Goal: Task Accomplishment & Management: Manage account settings

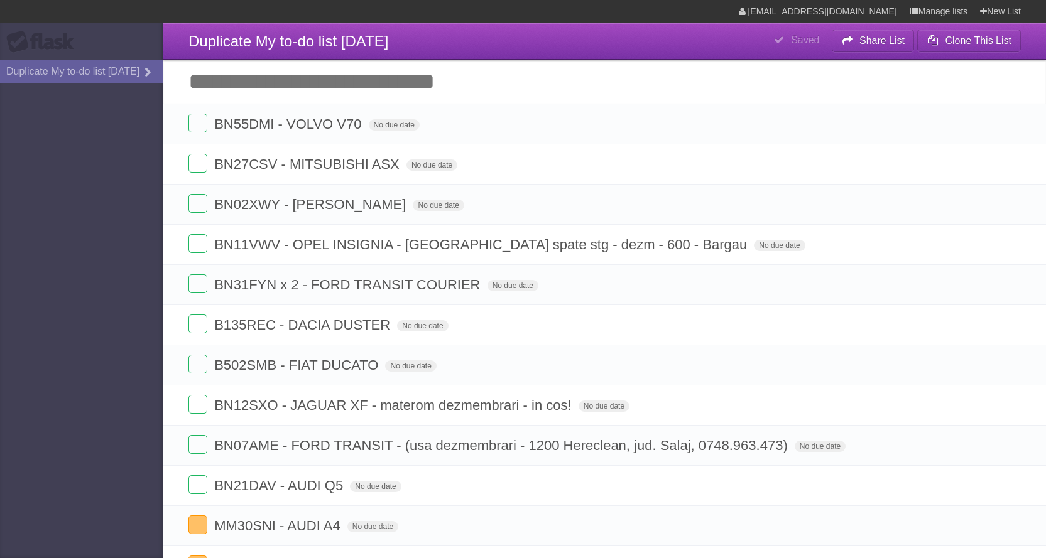
click at [92, 283] on aside "Flask Duplicate My to-do list [DATE]" at bounding box center [81, 279] width 163 height 558
click at [349, 41] on span "Duplicate My to-do list [DATE]" at bounding box center [288, 41] width 200 height 17
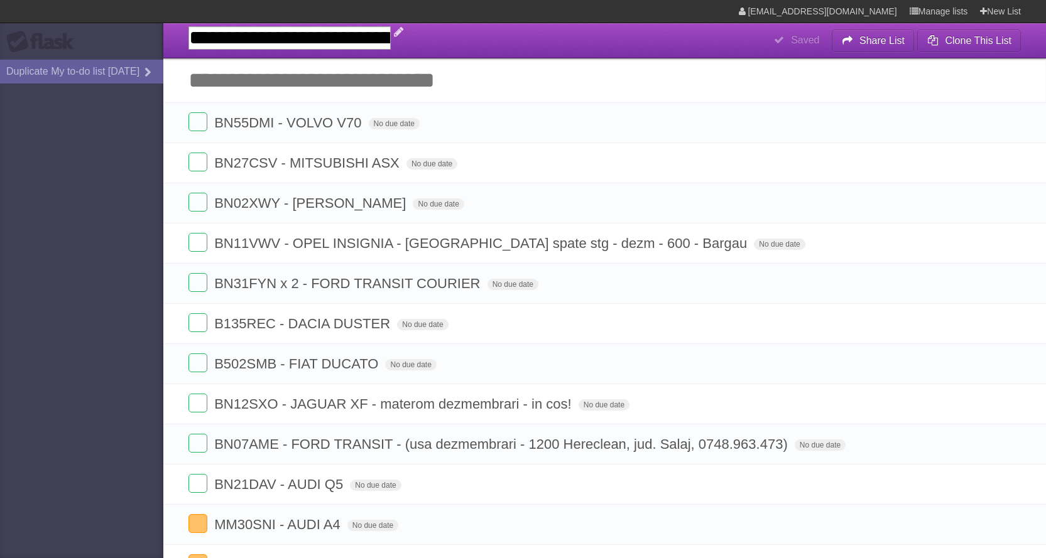
click at [391, 38] on input "**********" at bounding box center [289, 37] width 202 height 23
type input "**********"
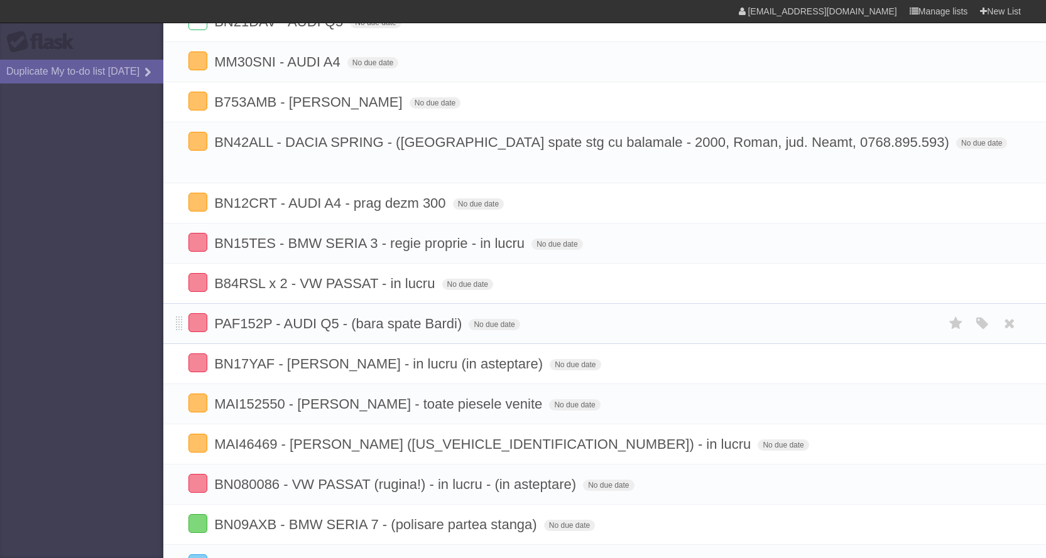
scroll to position [440, 0]
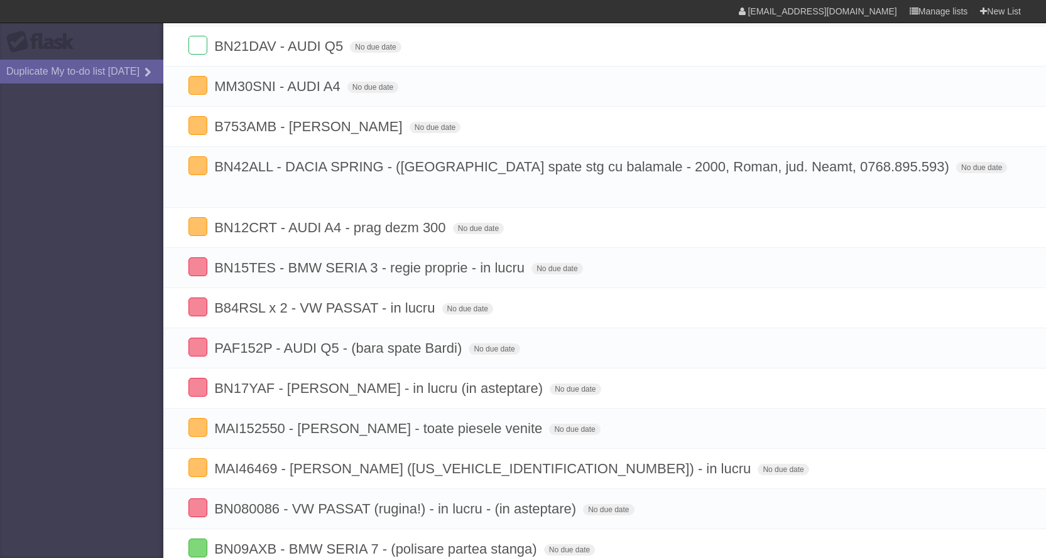
click at [85, 388] on aside "Flask Duplicate My to-do list [DATE]" at bounding box center [81, 279] width 163 height 558
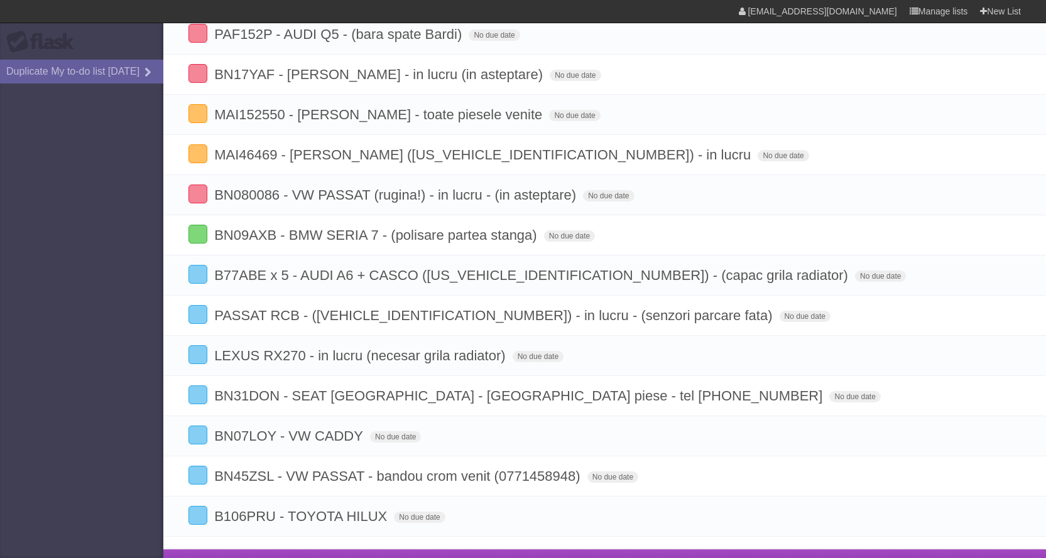
scroll to position [756, 0]
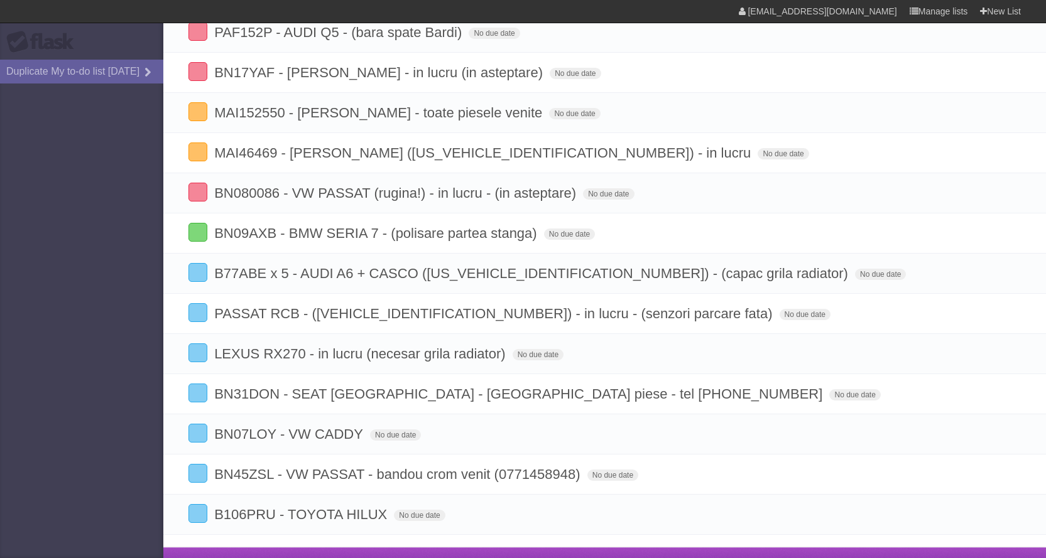
click at [90, 386] on aside "Flask Duplicate My to-do list [DATE]" at bounding box center [81, 279] width 163 height 558
click at [0, 264] on aside "Flask Duplicate My to-do list [DATE]" at bounding box center [81, 279] width 163 height 558
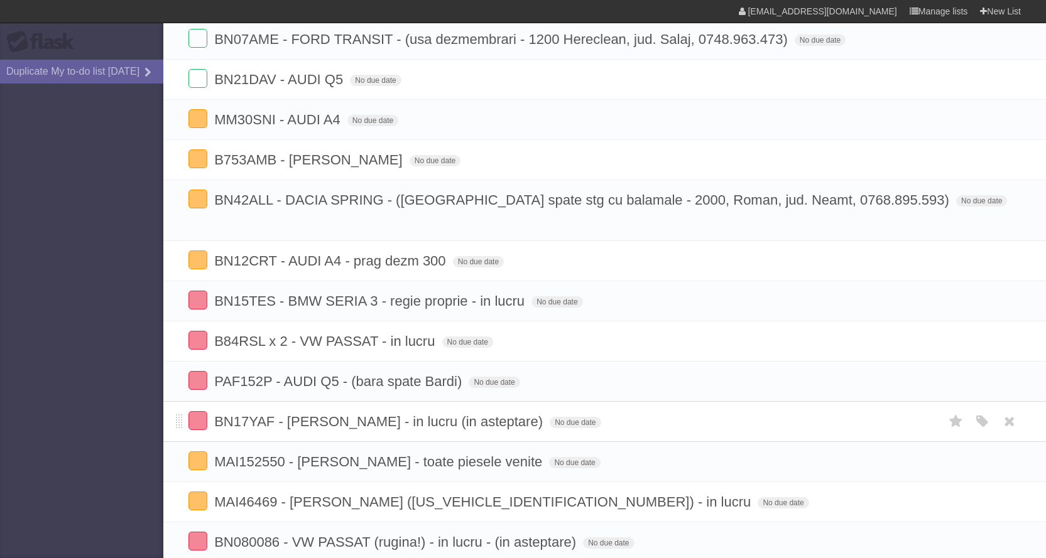
scroll to position [377, 0]
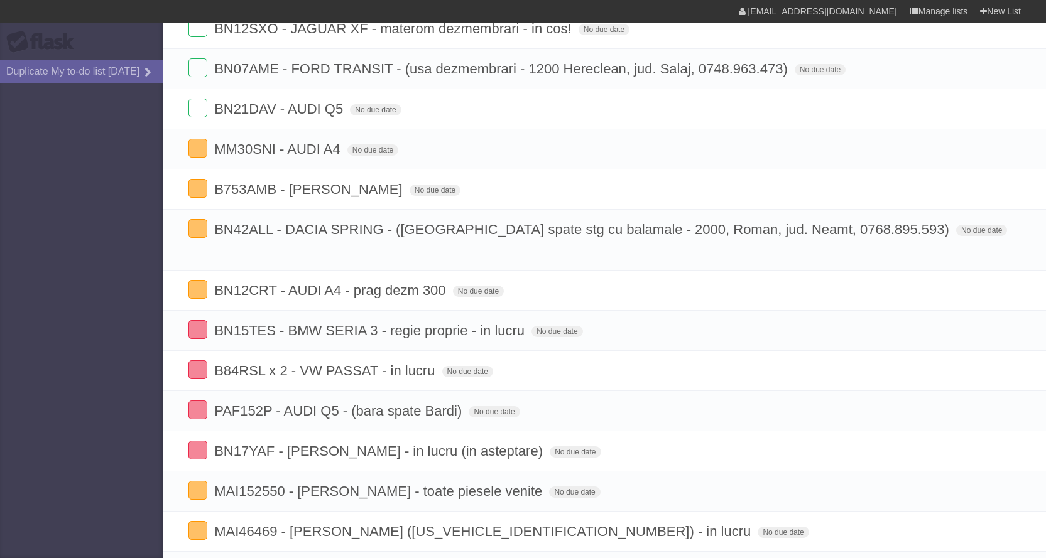
click at [35, 352] on aside "Flask Duplicate My to-do list [DATE]" at bounding box center [81, 279] width 163 height 558
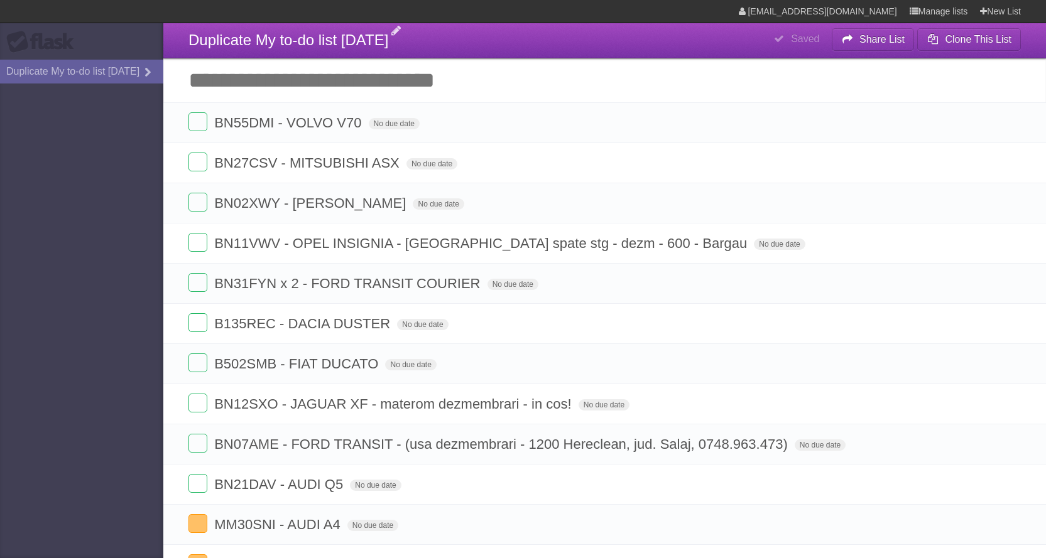
scroll to position [0, 0]
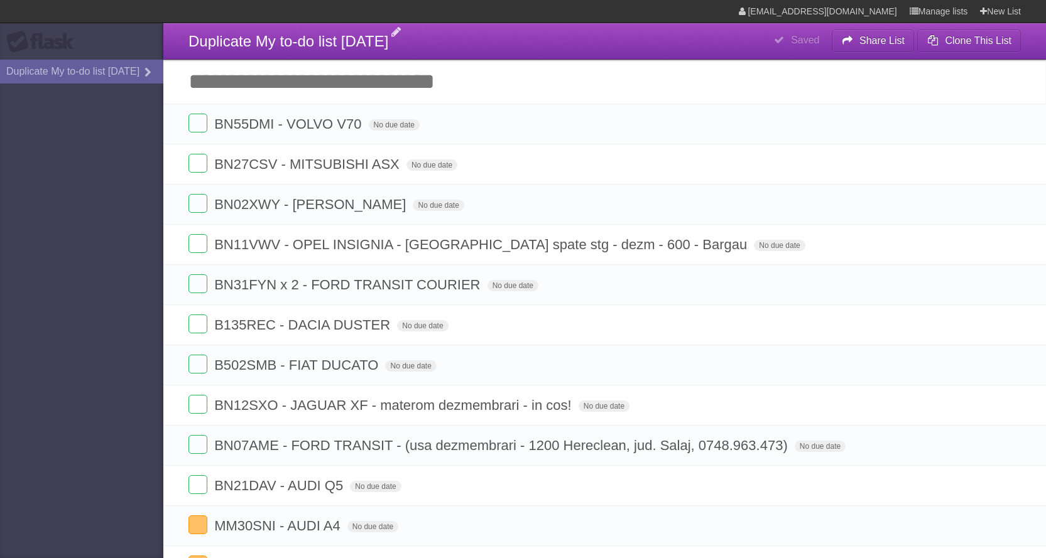
click at [0, 291] on aside "Flask Duplicate My to-do list [DATE]" at bounding box center [81, 279] width 163 height 558
